Goal: Task Accomplishment & Management: Use online tool/utility

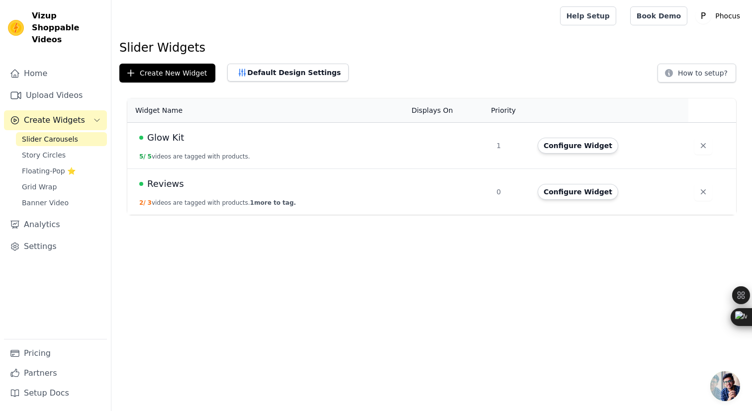
click at [181, 147] on td "Glow Kit 5 / 5 videos are tagged with products." at bounding box center [266, 146] width 278 height 46
click at [178, 134] on span "Glow Kit" at bounding box center [165, 138] width 37 height 14
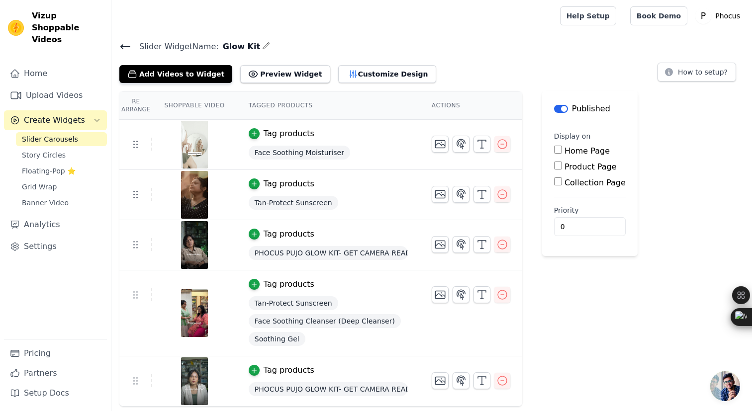
click at [262, 43] on icon "button" at bounding box center [266, 46] width 8 height 8
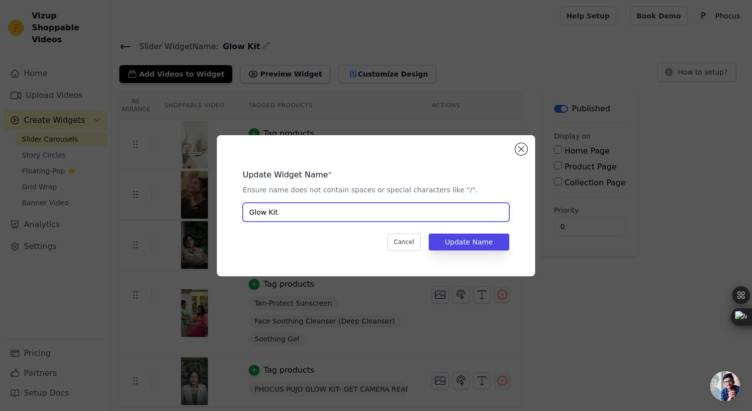
click at [281, 206] on input "Glow Kit" at bounding box center [376, 212] width 267 height 19
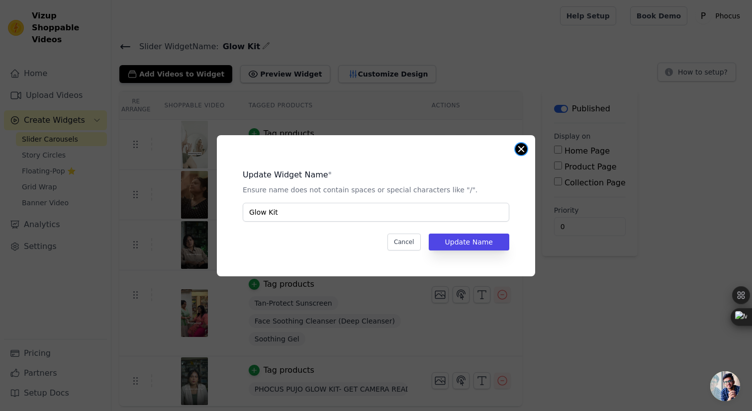
click at [523, 150] on button "Close modal" at bounding box center [521, 149] width 12 height 12
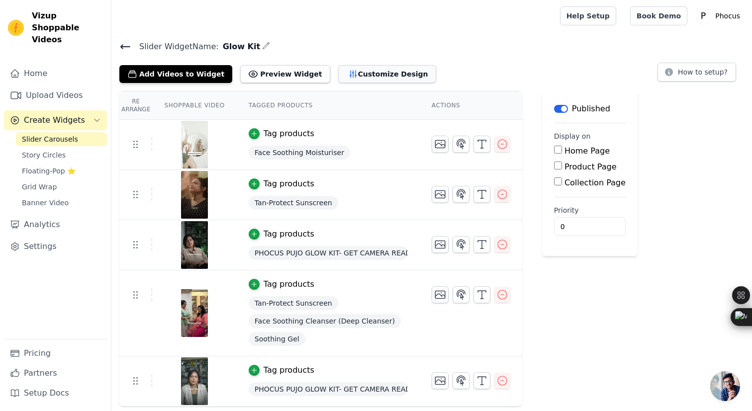
click at [345, 73] on button "Customize Design" at bounding box center [387, 74] width 98 height 18
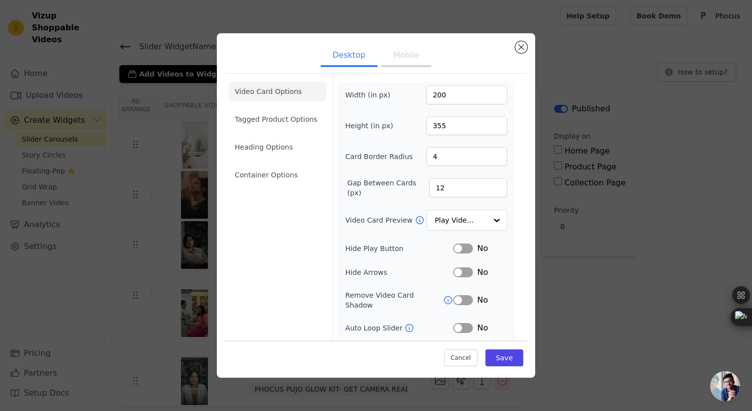
click at [400, 58] on button "Mobile" at bounding box center [406, 56] width 50 height 22
click at [288, 165] on li "Tagged Product Options" at bounding box center [278, 175] width 98 height 20
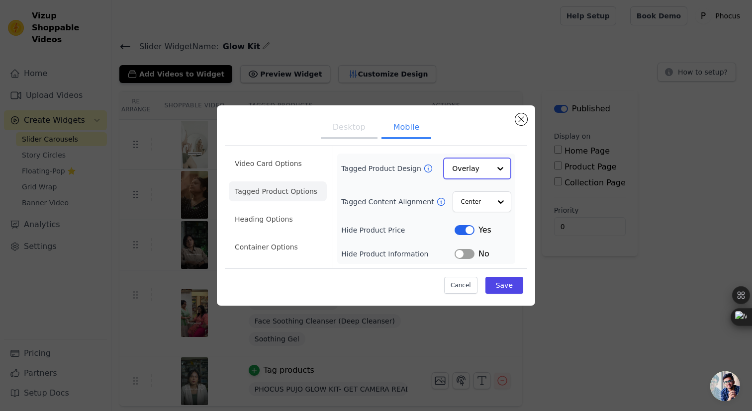
click at [485, 173] on input "Tagged Product Design" at bounding box center [471, 169] width 38 height 20
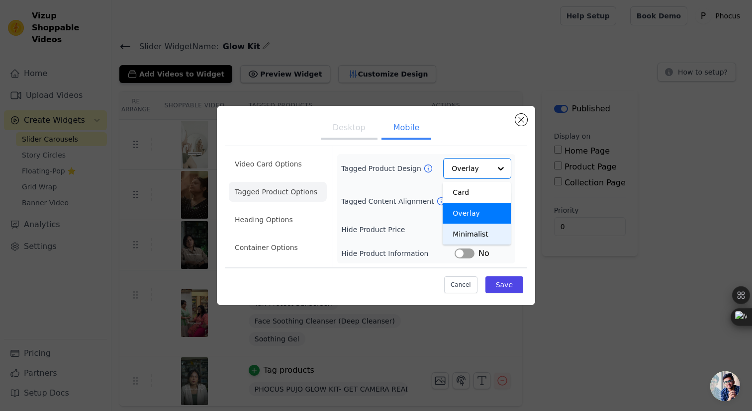
click at [464, 245] on div "Tagged Product Design Card Overlay Minimalist Option Overlay, selected. You are…" at bounding box center [426, 208] width 170 height 101
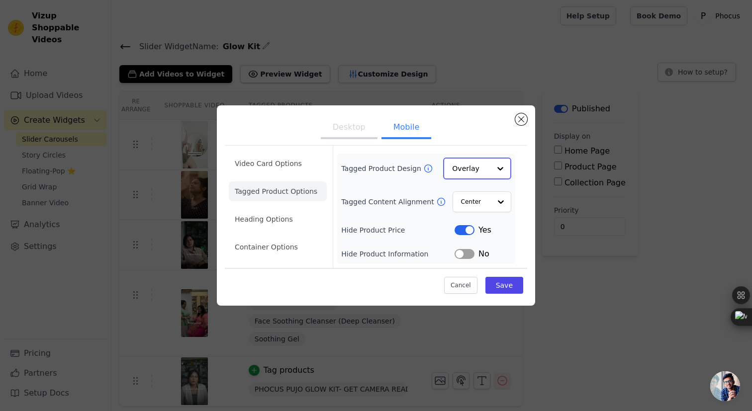
click at [486, 166] on input "Tagged Product Design" at bounding box center [471, 169] width 38 height 20
click at [471, 233] on div "Minimalist" at bounding box center [477, 234] width 68 height 21
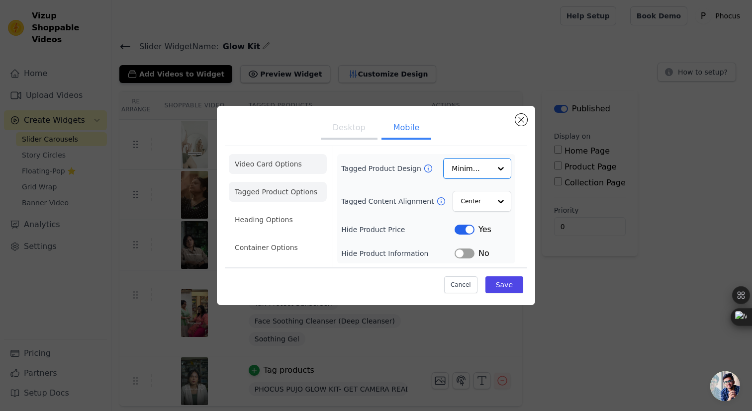
click at [275, 182] on li "Video Card Options" at bounding box center [278, 192] width 98 height 20
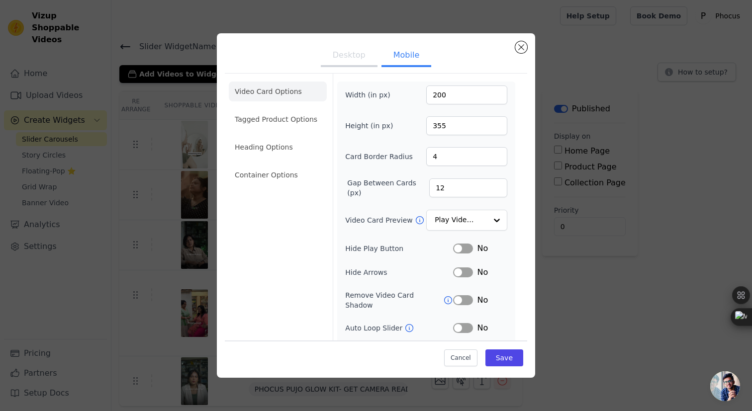
click at [337, 48] on button "Desktop" at bounding box center [349, 56] width 57 height 22
click at [272, 165] on li "Tagged Product Options" at bounding box center [278, 175] width 98 height 20
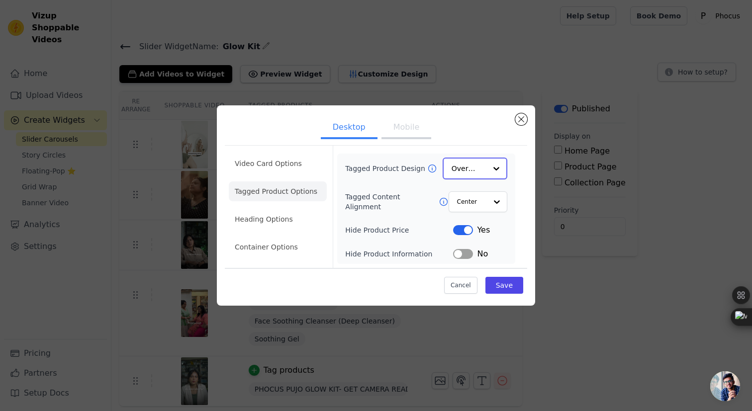
click at [472, 172] on input "Tagged Product Design" at bounding box center [469, 169] width 35 height 20
click at [464, 231] on div "Minimalist" at bounding box center [475, 234] width 65 height 21
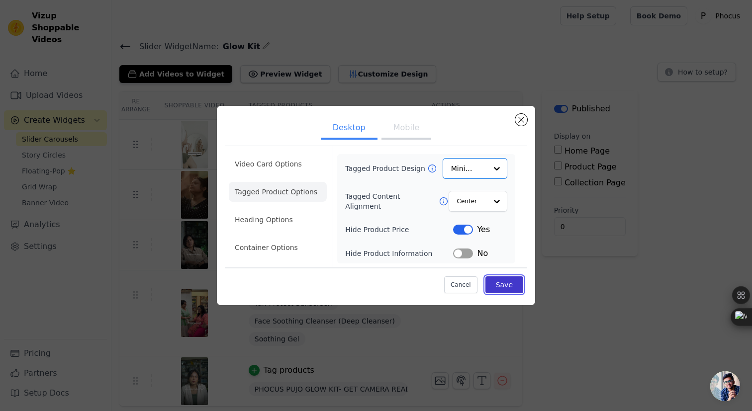
click at [499, 286] on button "Save" at bounding box center [504, 285] width 38 height 17
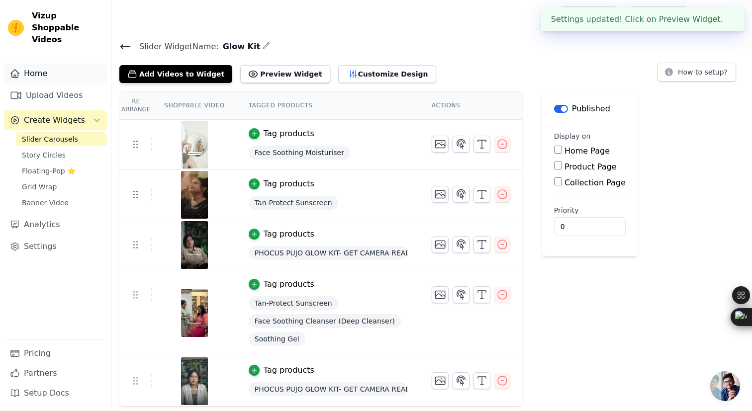
click at [33, 67] on link "Home" at bounding box center [55, 74] width 103 height 20
